Goal: Task Accomplishment & Management: Complete application form

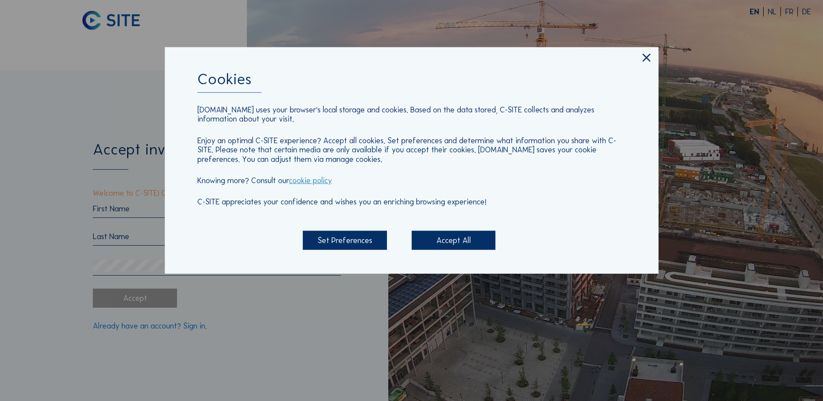
click at [470, 242] on div "Accept All" at bounding box center [454, 240] width 84 height 19
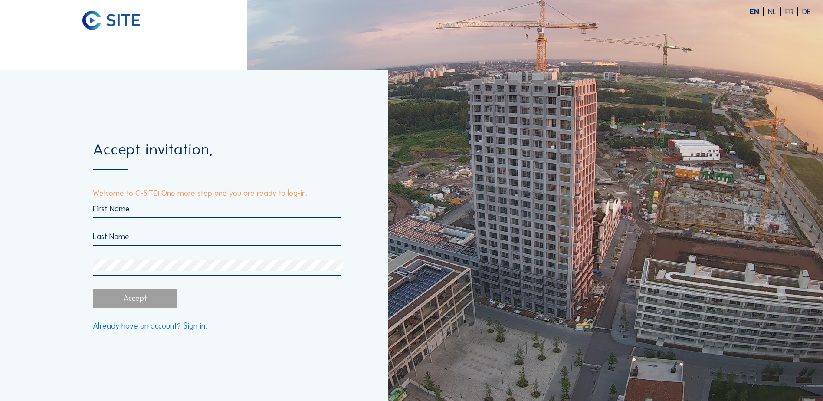
click at [148, 210] on input "text" at bounding box center [217, 209] width 248 height 10
type input "Jasper"
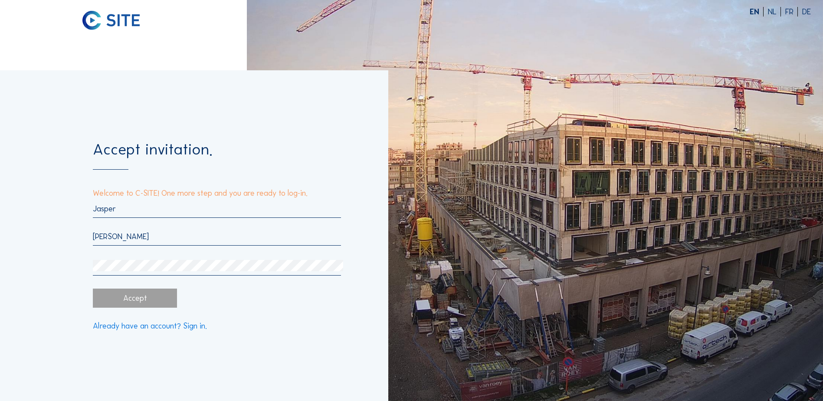
type input "Verhoeven"
click at [118, 300] on div "Accept" at bounding box center [135, 298] width 84 height 19
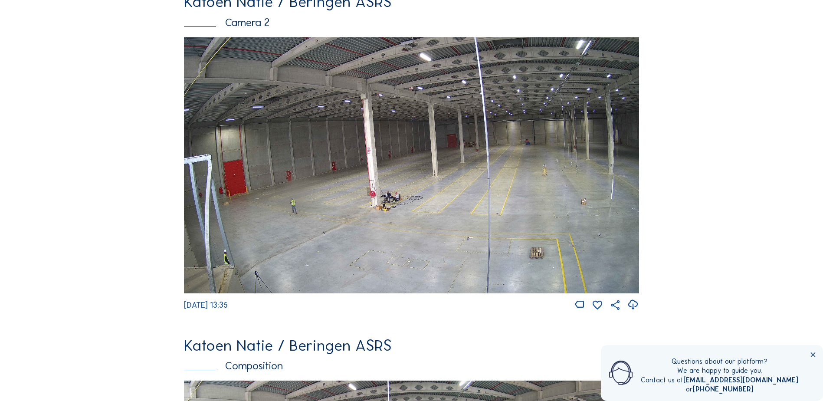
scroll to position [434, 0]
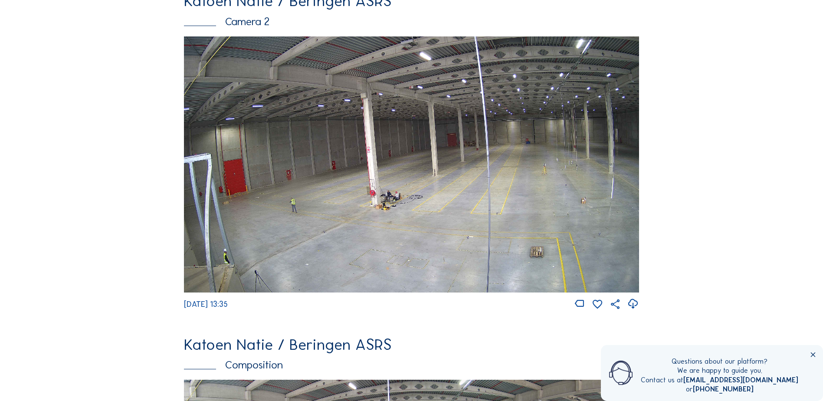
click at [395, 198] on img at bounding box center [411, 164] width 455 height 256
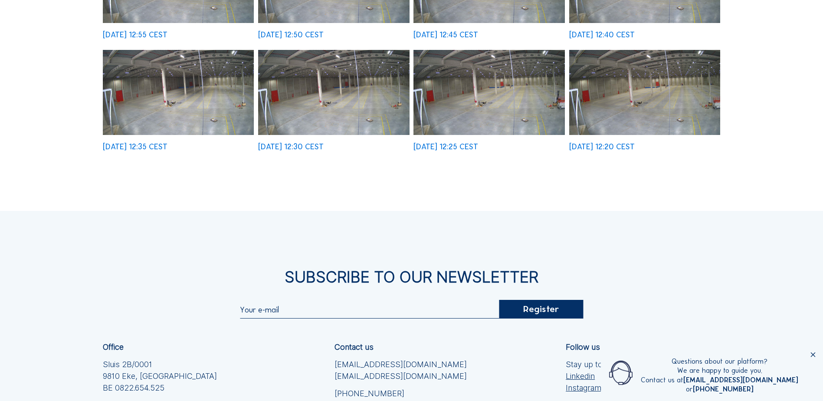
scroll to position [347, 0]
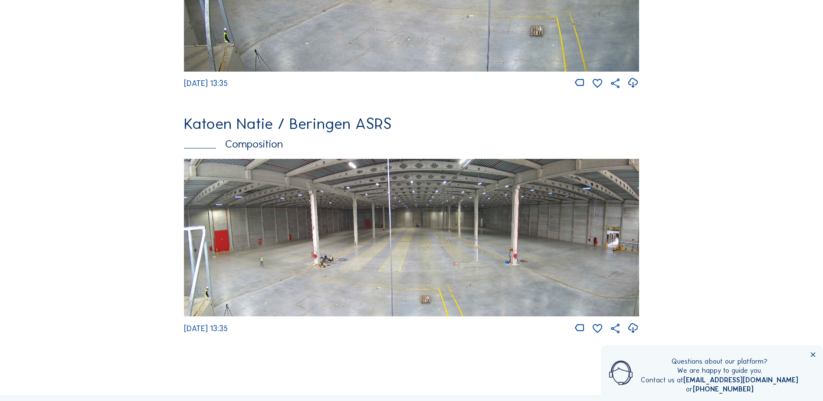
scroll to position [608, 0]
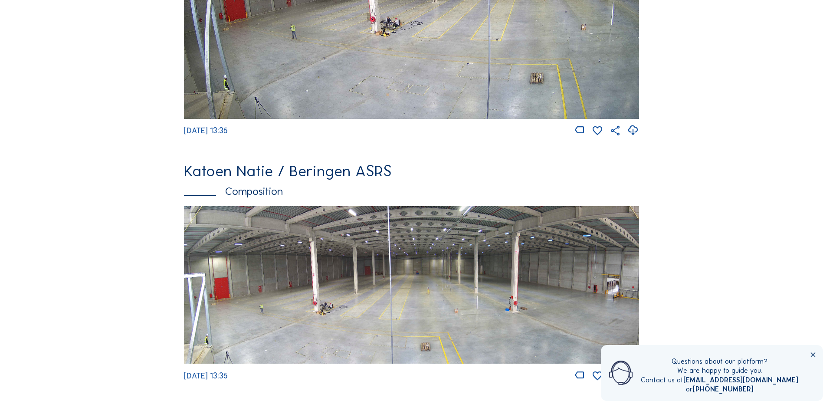
click at [745, 246] on div "Cameras Timelapses My C-Site Feed Photo Show Map Search Fullscreen Katoen Natie…" at bounding box center [411, 75] width 823 height 1367
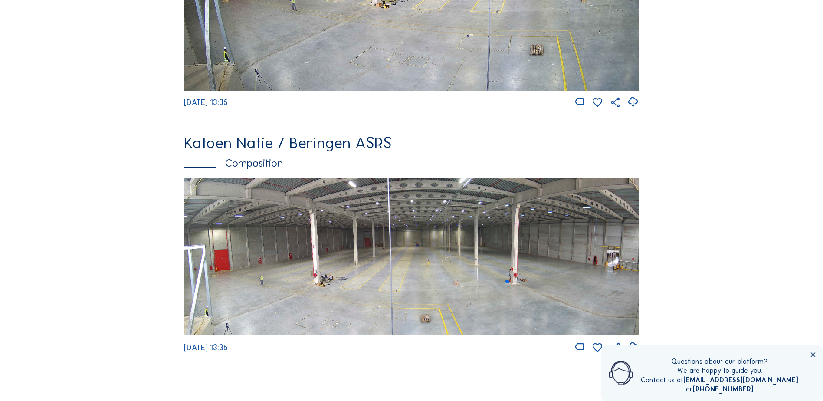
scroll to position [651, 0]
